Goal: Task Accomplishment & Management: Manage account settings

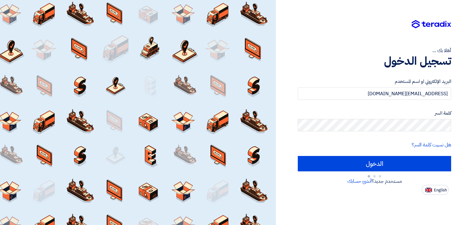
type input "Sign in"
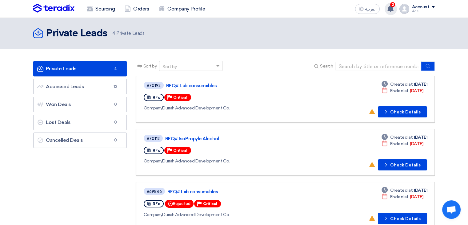
click at [391, 8] on use at bounding box center [391, 8] width 6 height 7
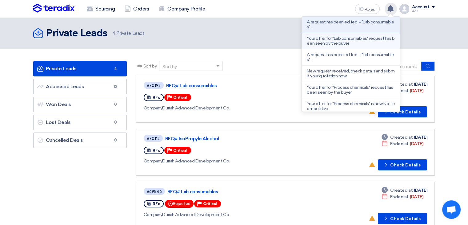
click at [363, 43] on p "Your offer for "Lab consumables" request has been seen by the buyer" at bounding box center [351, 41] width 88 height 10
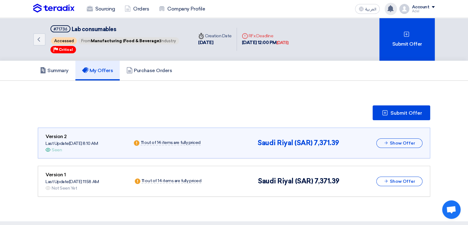
click at [389, 11] on icon at bounding box center [390, 8] width 7 height 7
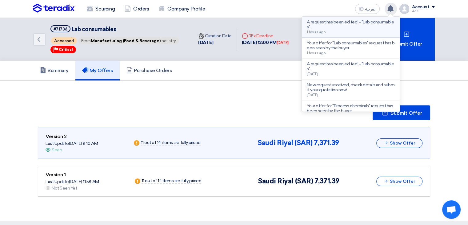
click at [357, 33] on div "A request has been edited! - "Lab consumables". 1 hours ago" at bounding box center [351, 27] width 88 height 14
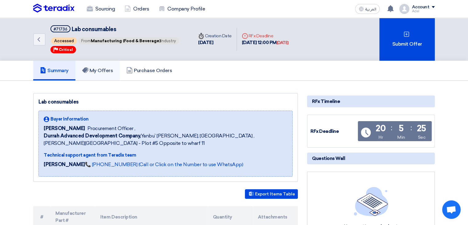
click at [111, 74] on link "My Offers" at bounding box center [97, 71] width 45 height 20
